Goal: Information Seeking & Learning: Learn about a topic

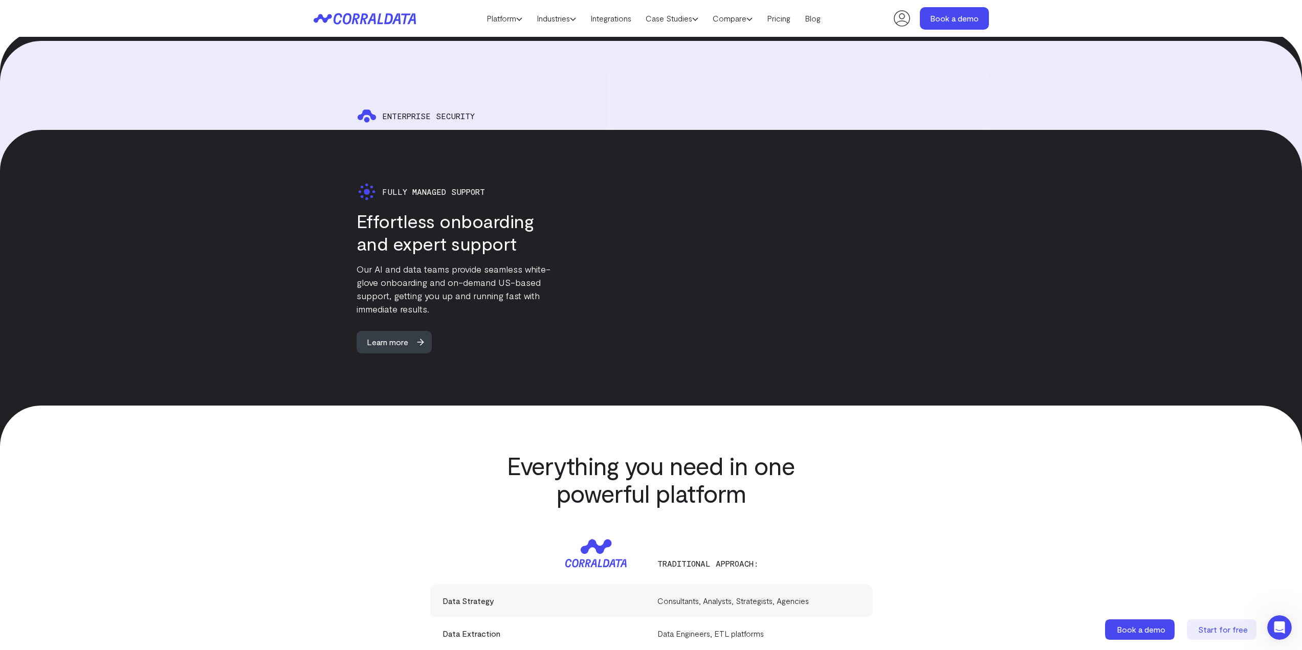
scroll to position [2537, 0]
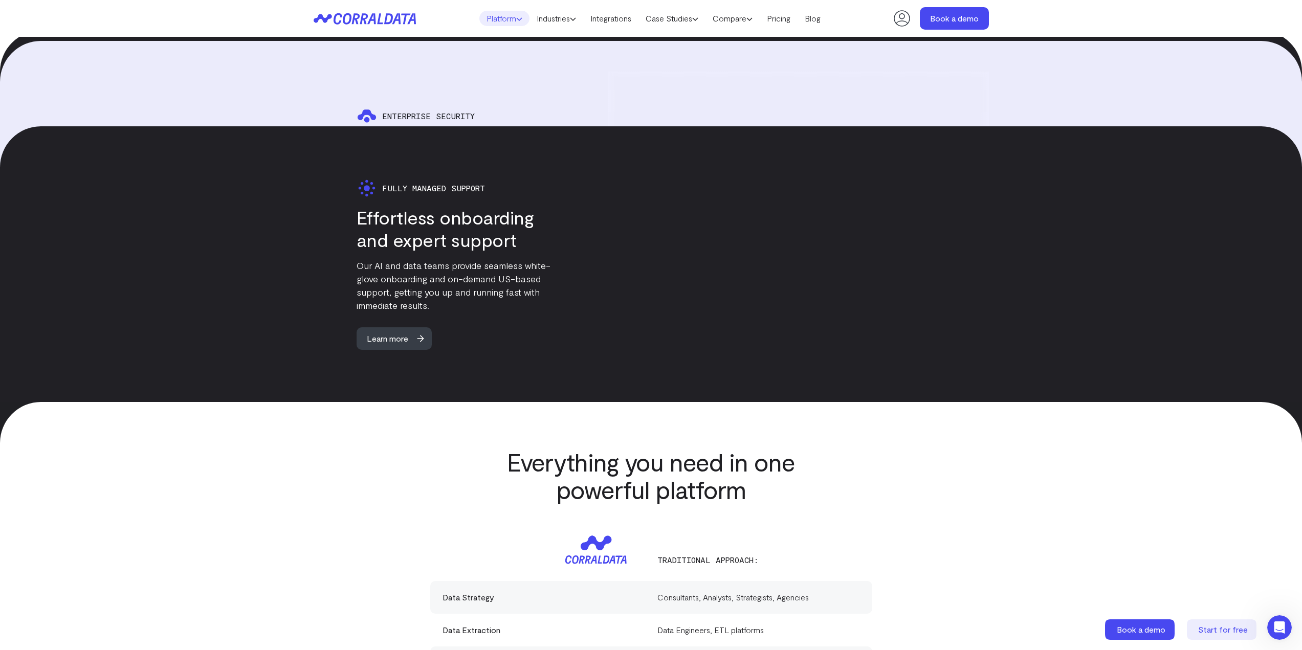
click at [508, 18] on link "Platform" at bounding box center [504, 18] width 50 height 15
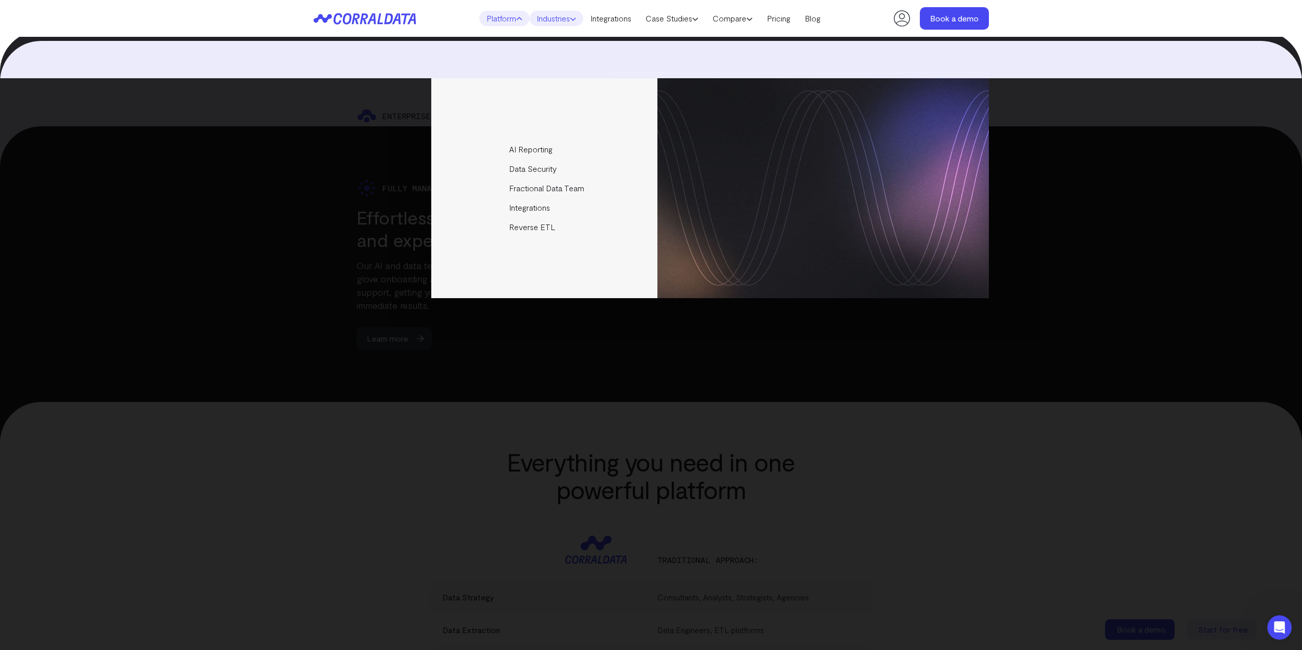
click at [572, 14] on link "Industries" at bounding box center [557, 18] width 54 height 15
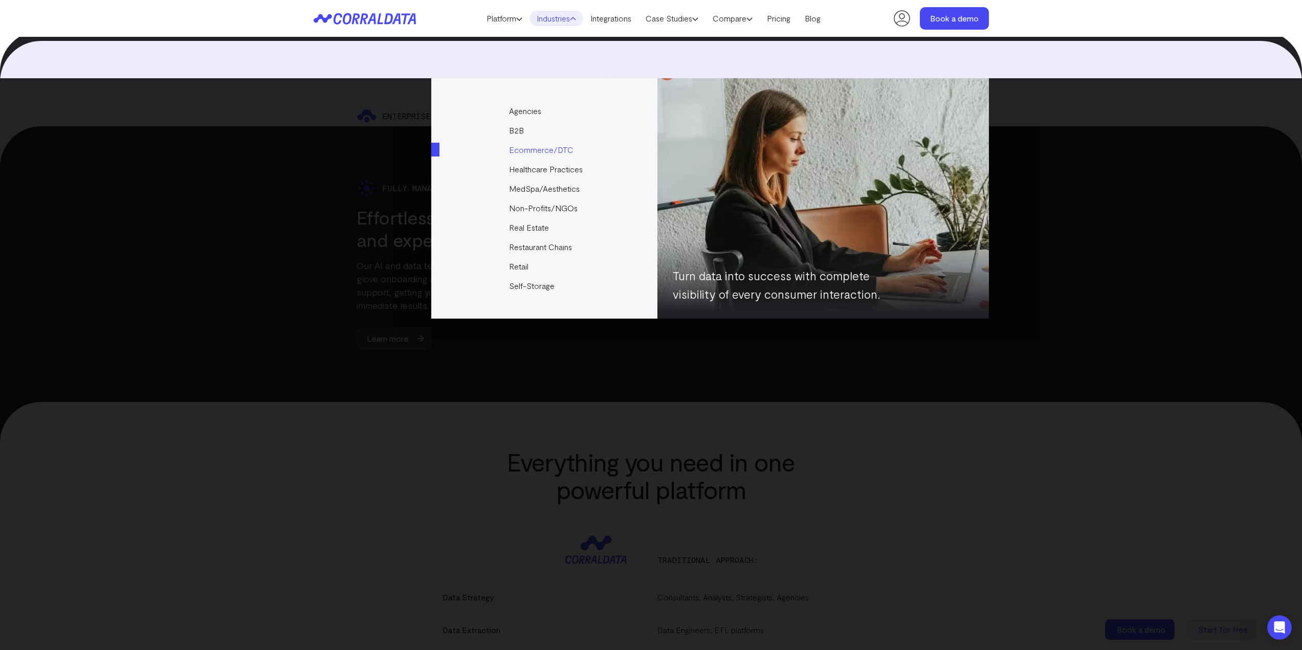
click at [536, 151] on link "Ecommerce/DTC" at bounding box center [545, 149] width 228 height 19
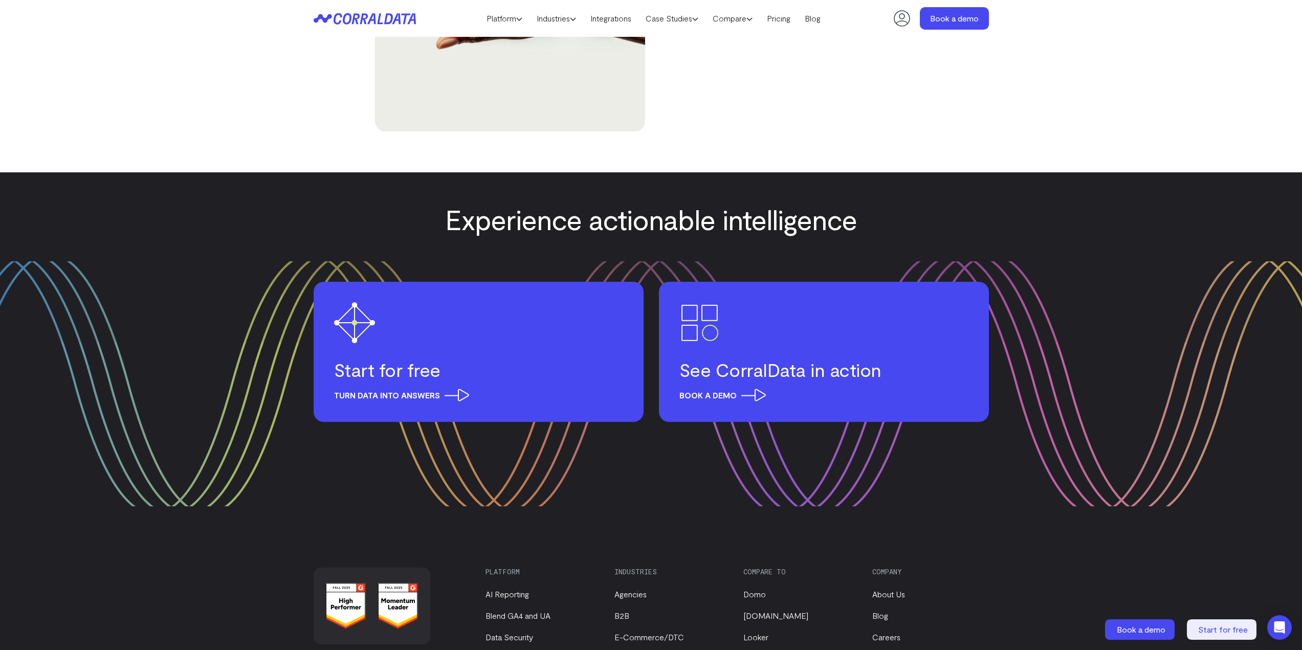
scroll to position [3458, 0]
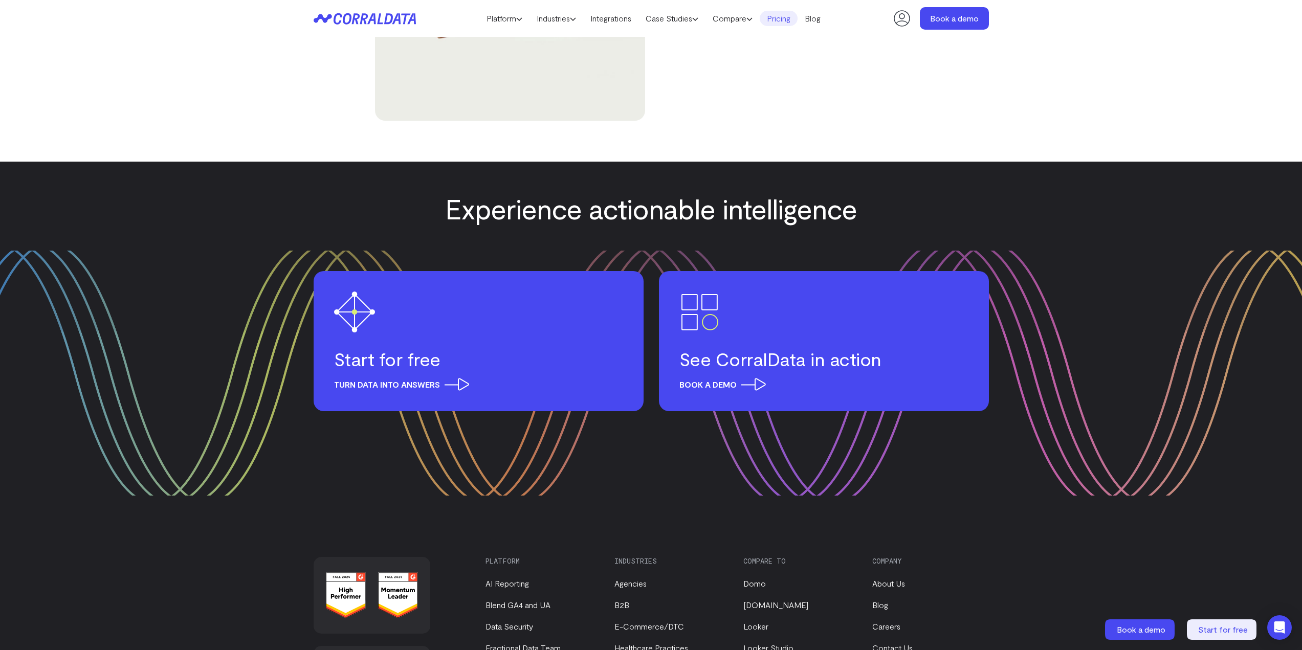
click at [792, 20] on link "Pricing" at bounding box center [779, 18] width 38 height 15
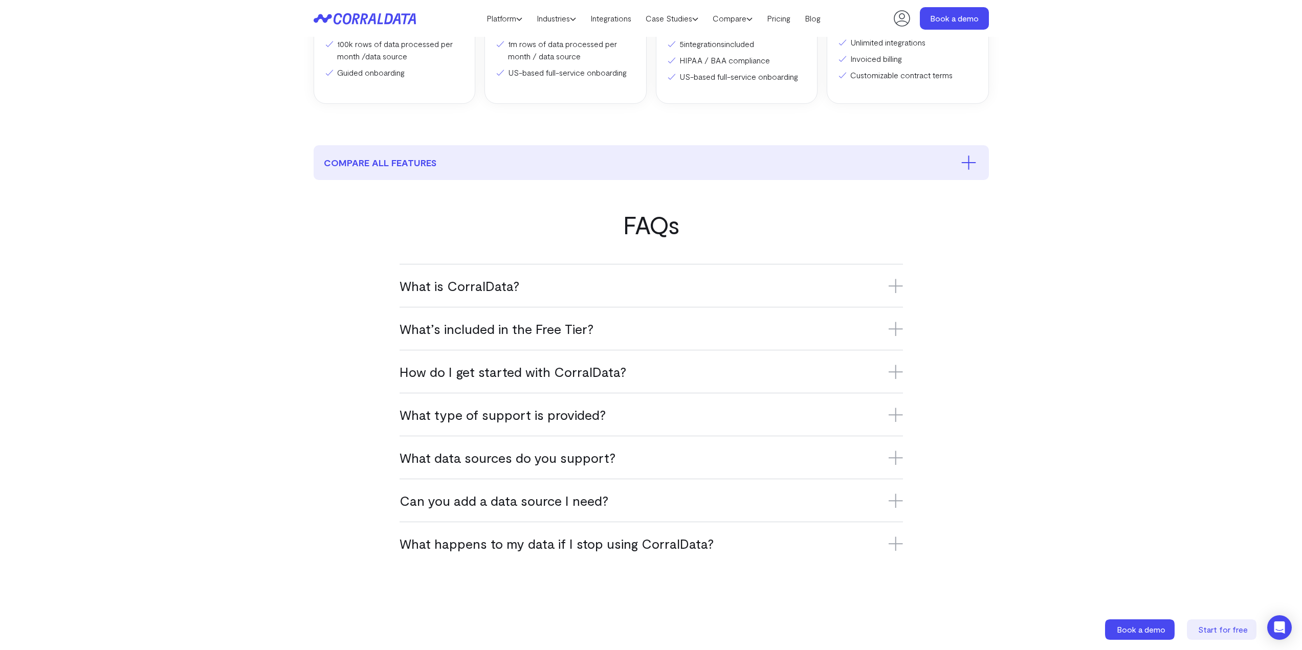
scroll to position [439, 0]
